Goal: Check status: Check status

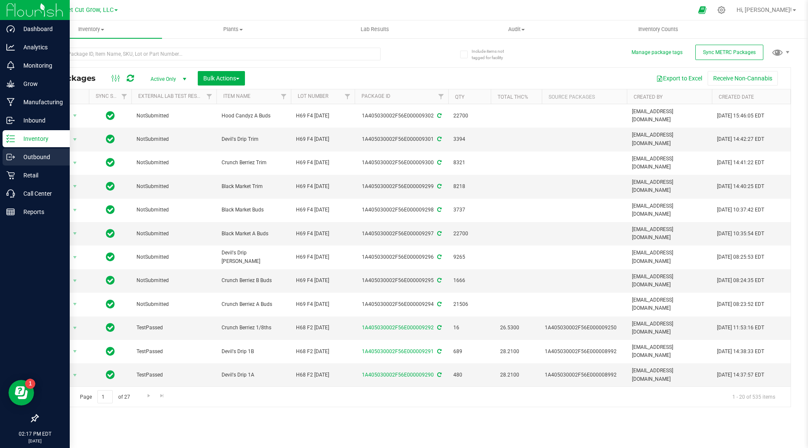
click at [11, 158] on icon at bounding box center [10, 157] width 9 height 9
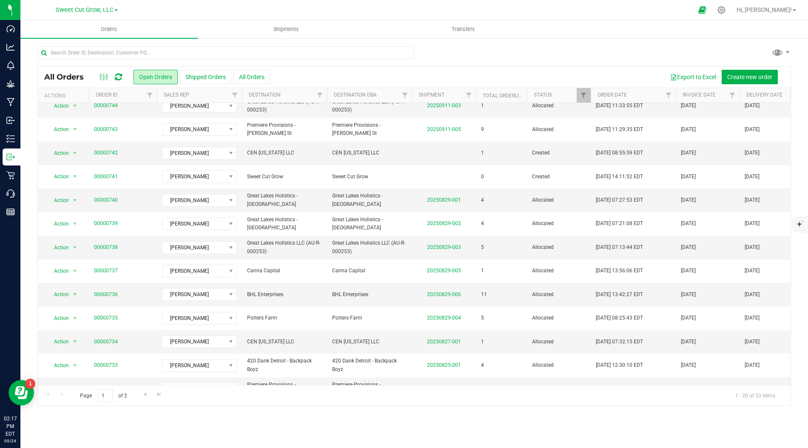
scroll to position [185, 0]
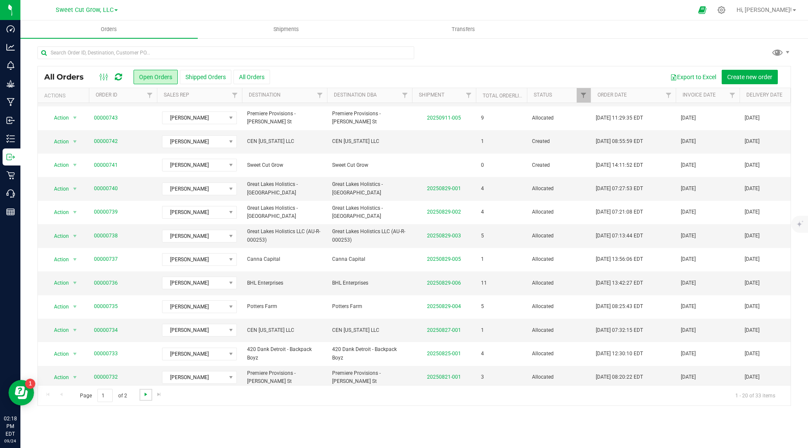
click at [144, 392] on span "Go to the next page" at bounding box center [145, 394] width 7 height 7
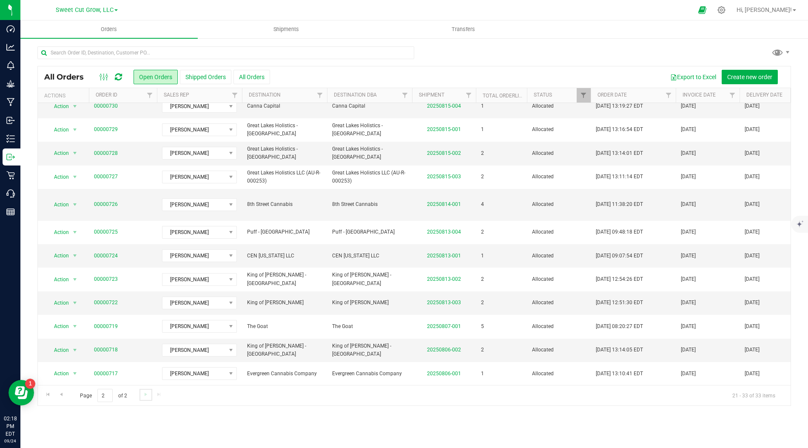
scroll to position [0, 0]
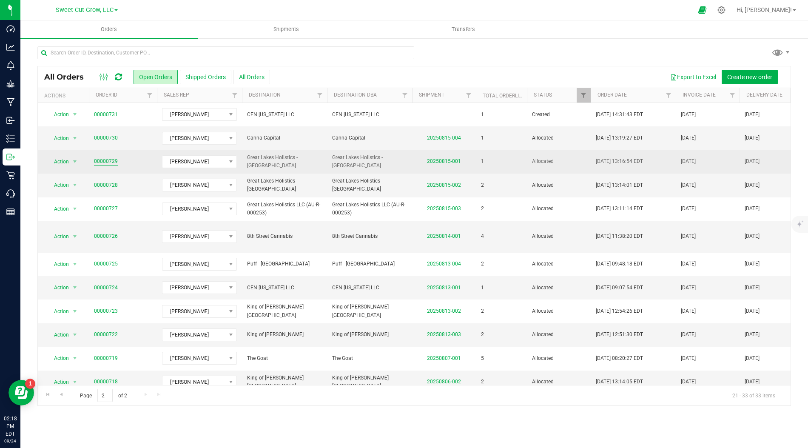
click at [114, 158] on link "00000729" at bounding box center [106, 161] width 24 height 8
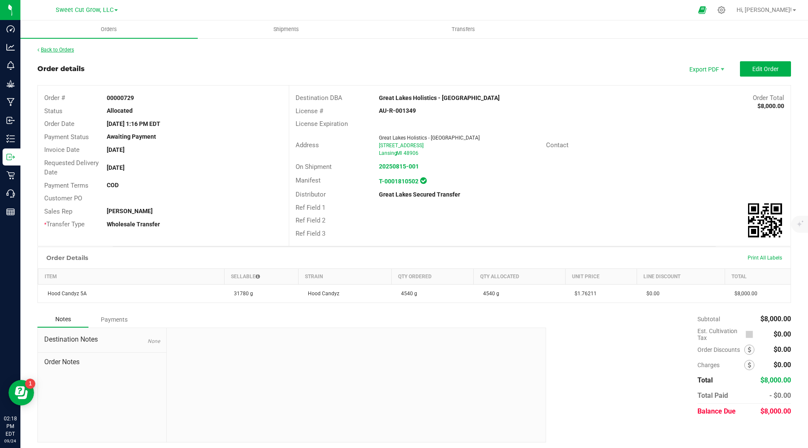
click at [60, 48] on link "Back to Orders" at bounding box center [55, 50] width 37 height 6
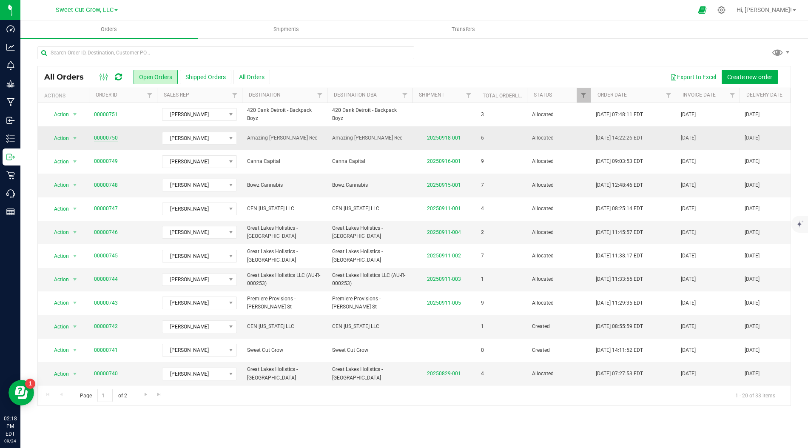
click at [114, 137] on link "00000750" at bounding box center [106, 138] width 24 height 8
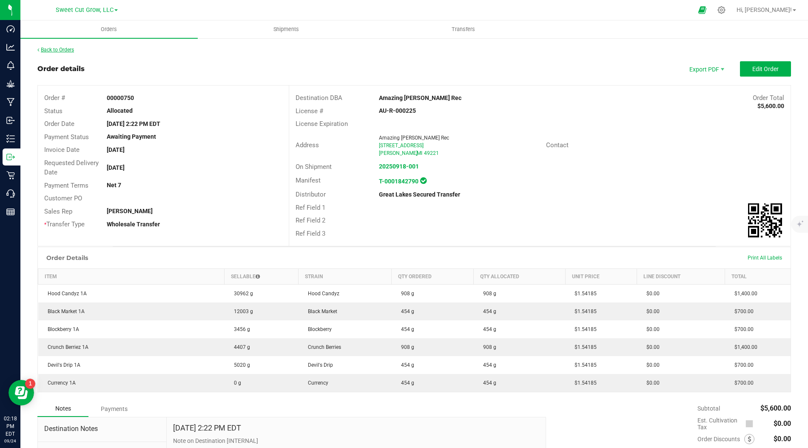
click at [43, 51] on link "Back to Orders" at bounding box center [55, 50] width 37 height 6
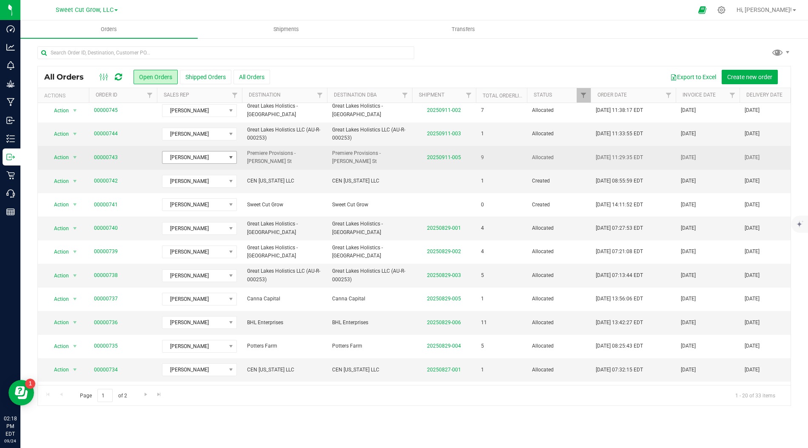
scroll to position [149, 0]
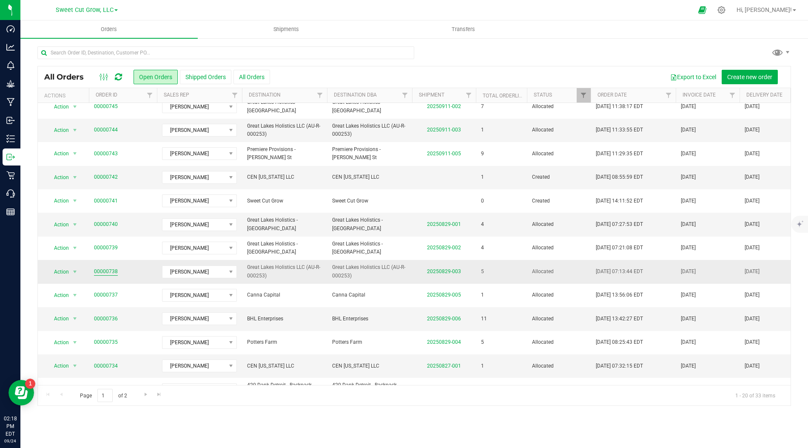
click at [106, 269] on link "00000738" at bounding box center [106, 272] width 24 height 8
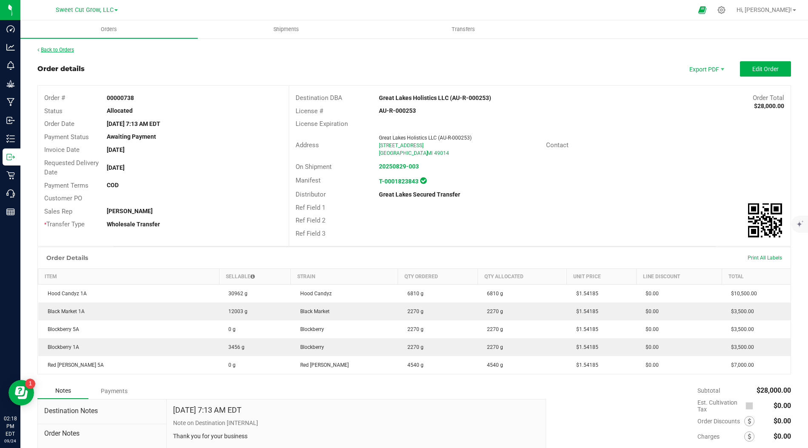
click at [48, 47] on link "Back to Orders" at bounding box center [55, 50] width 37 height 6
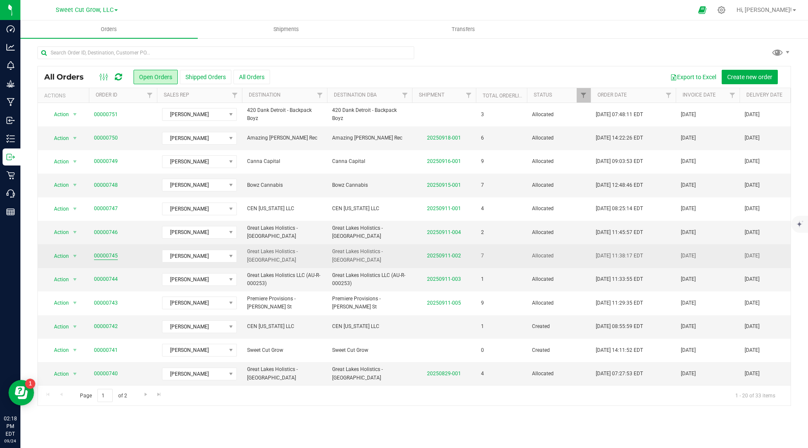
click at [110, 252] on link "00000745" at bounding box center [106, 256] width 24 height 8
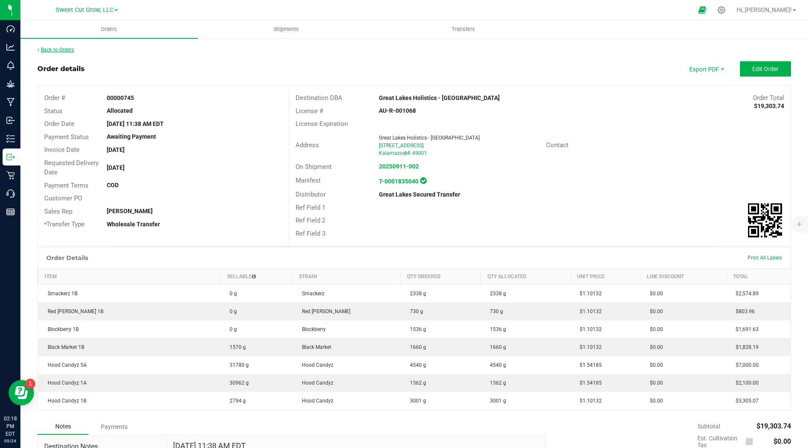
click at [63, 51] on link "Back to Orders" at bounding box center [55, 50] width 37 height 6
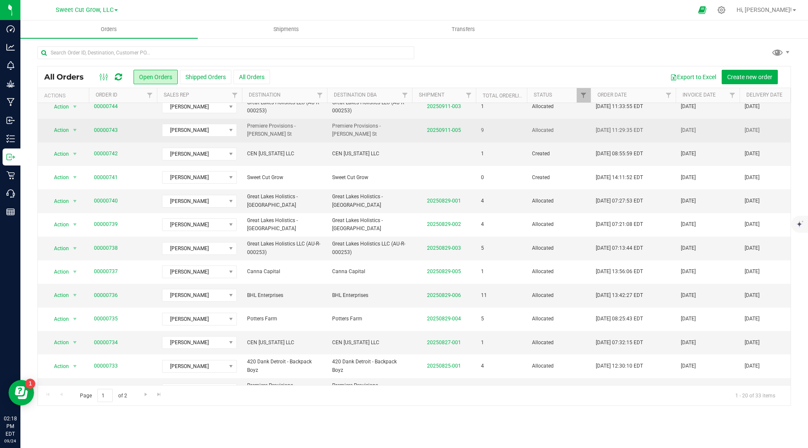
scroll to position [185, 0]
